Goal: Task Accomplishment & Management: Manage account settings

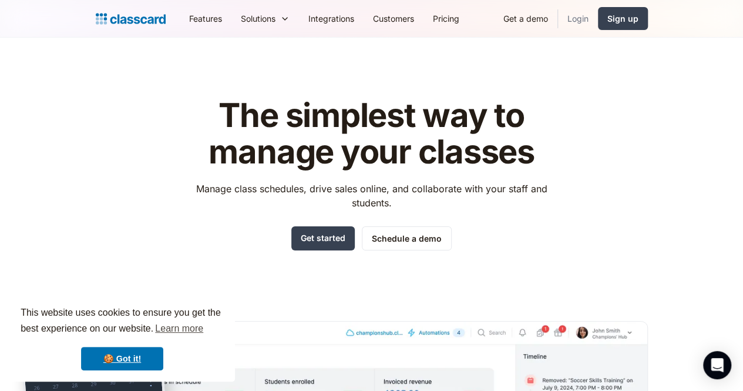
click at [598, 21] on link "Login" at bounding box center [578, 18] width 40 height 26
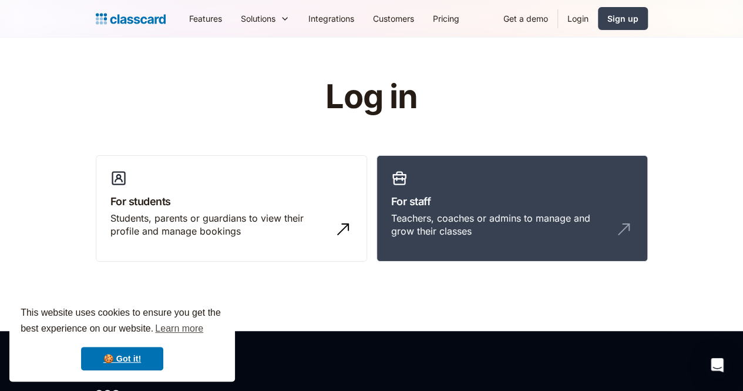
click at [598, 17] on link "Login" at bounding box center [578, 18] width 40 height 26
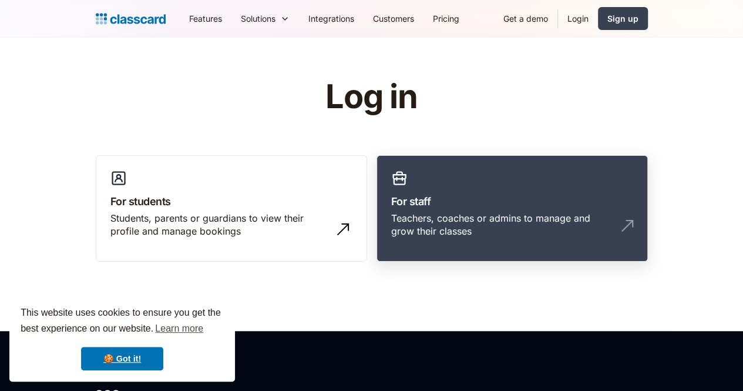
click at [588, 195] on h3 "For staff" at bounding box center [512, 201] width 242 height 16
